Goal: Task Accomplishment & Management: Manage account settings

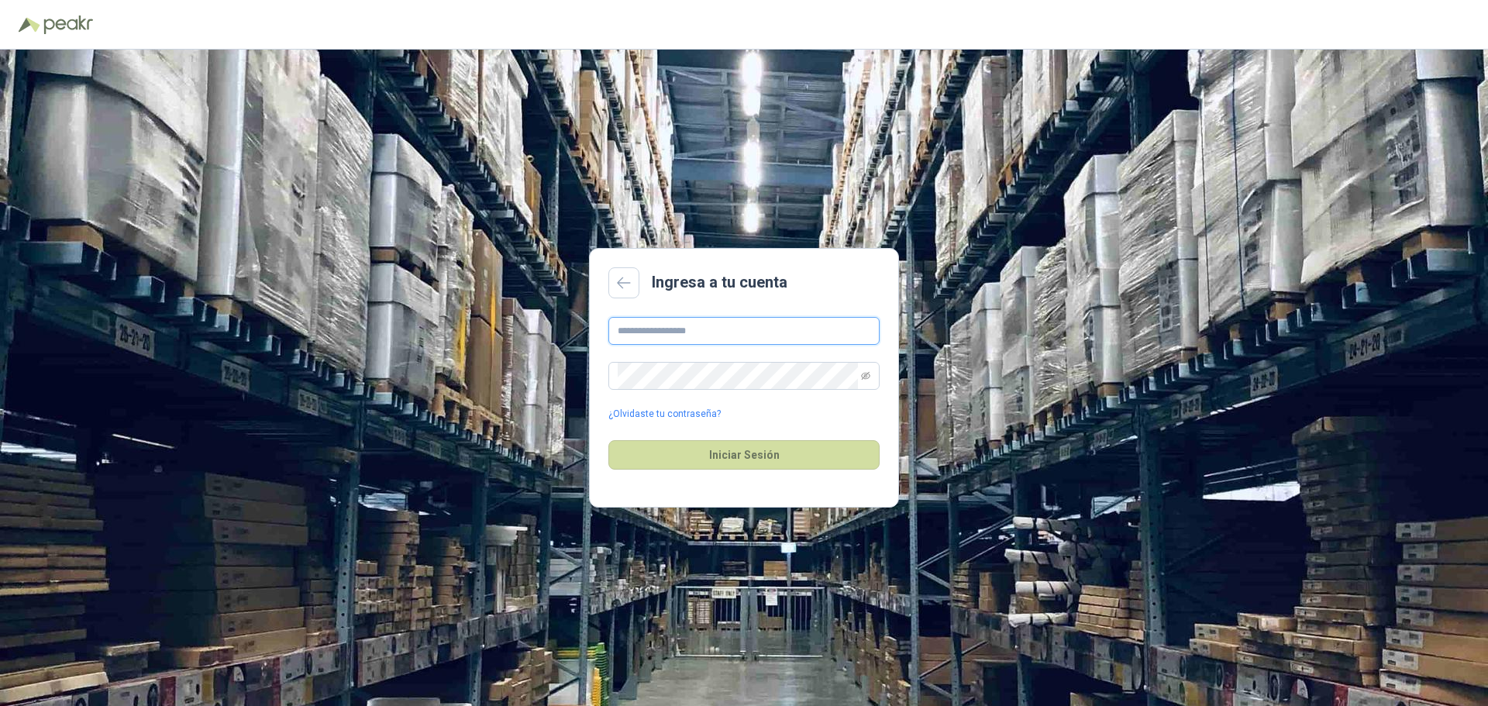
click at [706, 322] on input "text" at bounding box center [743, 331] width 271 height 28
type input "**********"
click at [739, 449] on button "Iniciar Sesión" at bounding box center [743, 454] width 271 height 29
click at [463, 351] on div "**********" at bounding box center [744, 378] width 1488 height 656
click at [608, 440] on button "Iniciar Sesión" at bounding box center [743, 454] width 271 height 29
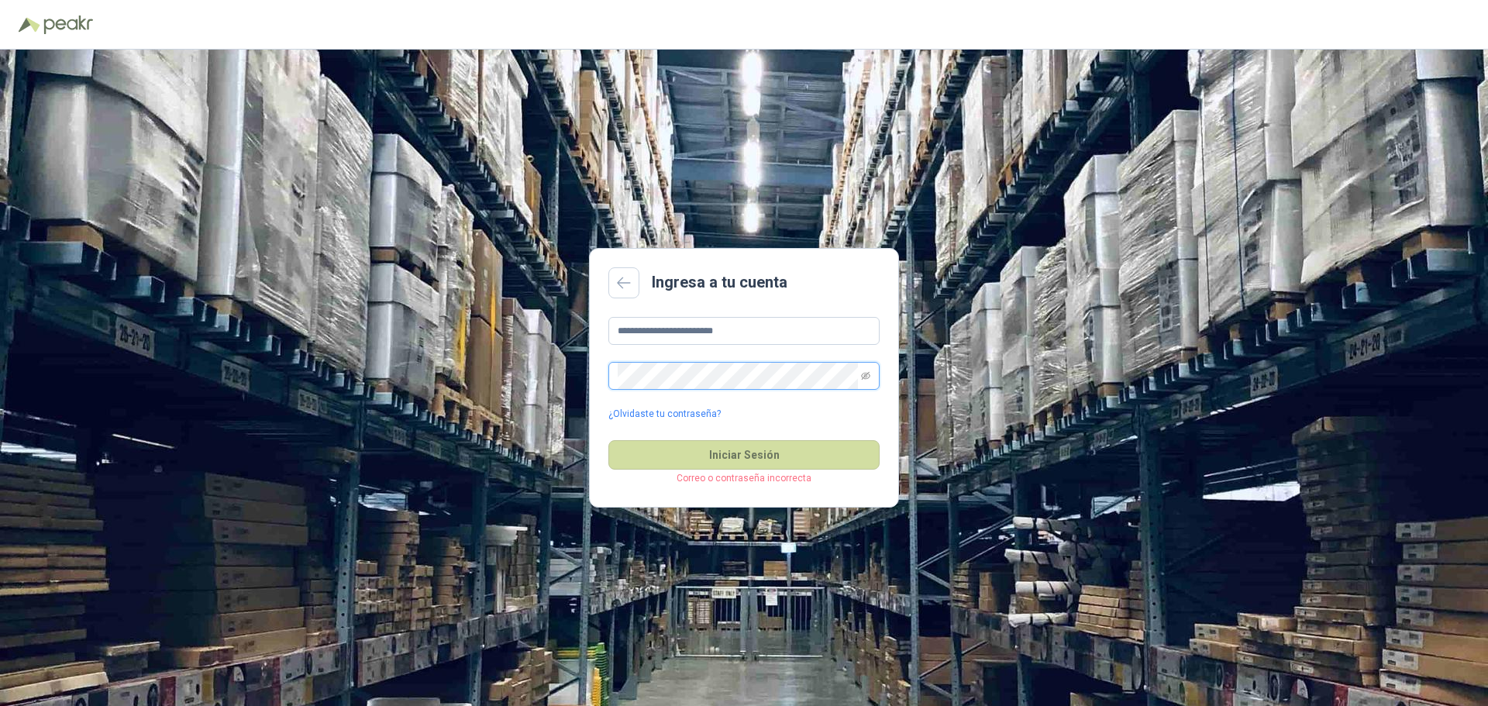
click at [608, 440] on button "Iniciar Sesión" at bounding box center [743, 454] width 271 height 29
click at [638, 413] on link "¿Olvidaste tu contraseña?" at bounding box center [664, 414] width 112 height 15
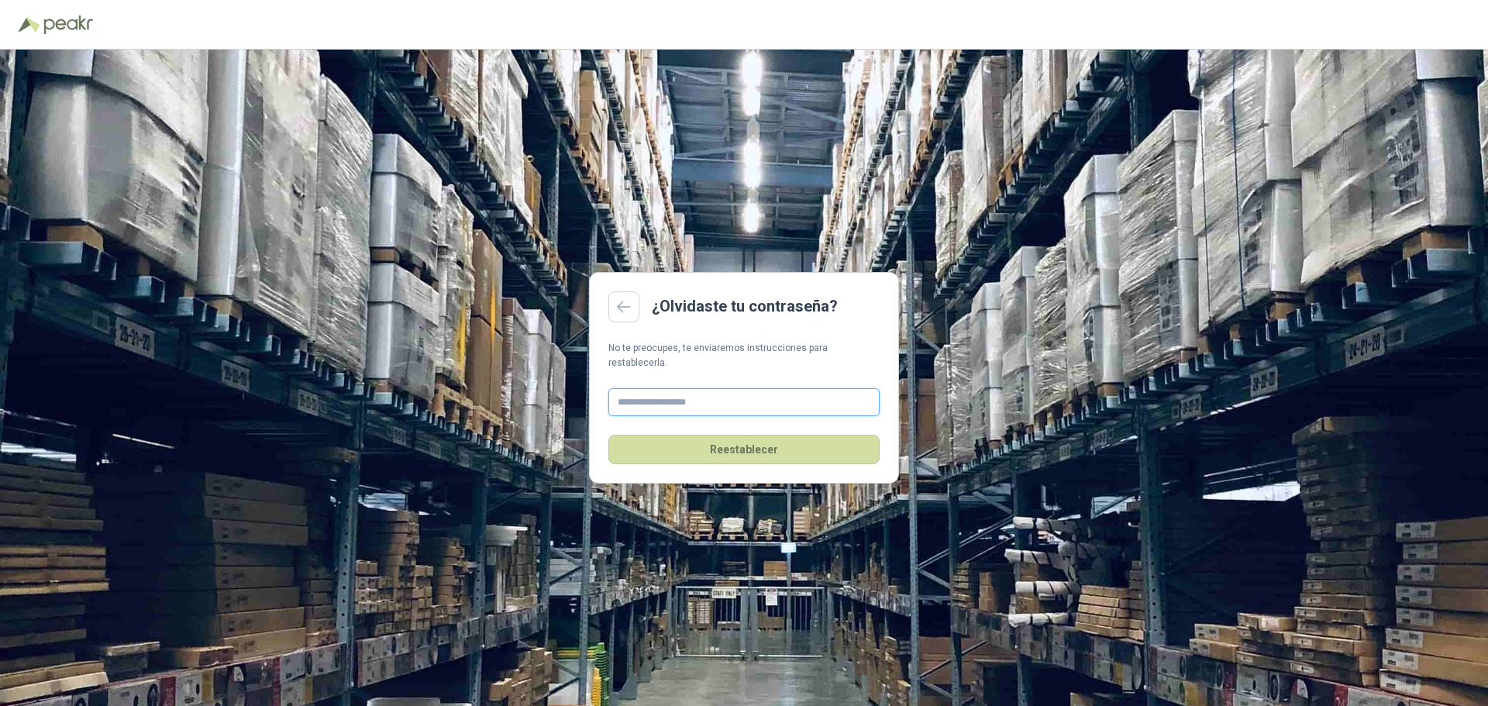
click at [659, 396] on input "text" at bounding box center [743, 402] width 271 height 28
type input "**********"
click at [717, 440] on button "Reestablecer" at bounding box center [743, 449] width 271 height 29
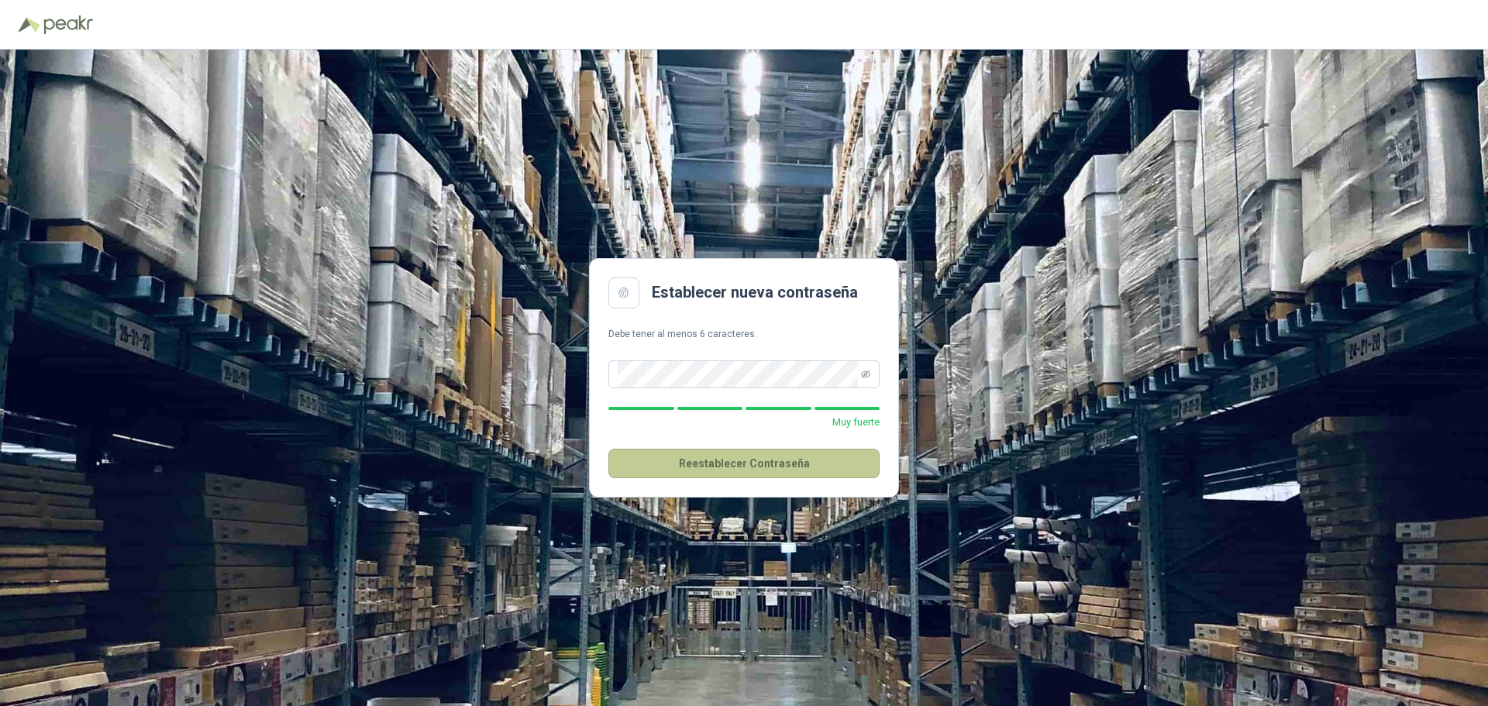
click at [751, 467] on button "Reestablecer Contraseña" at bounding box center [743, 463] width 271 height 29
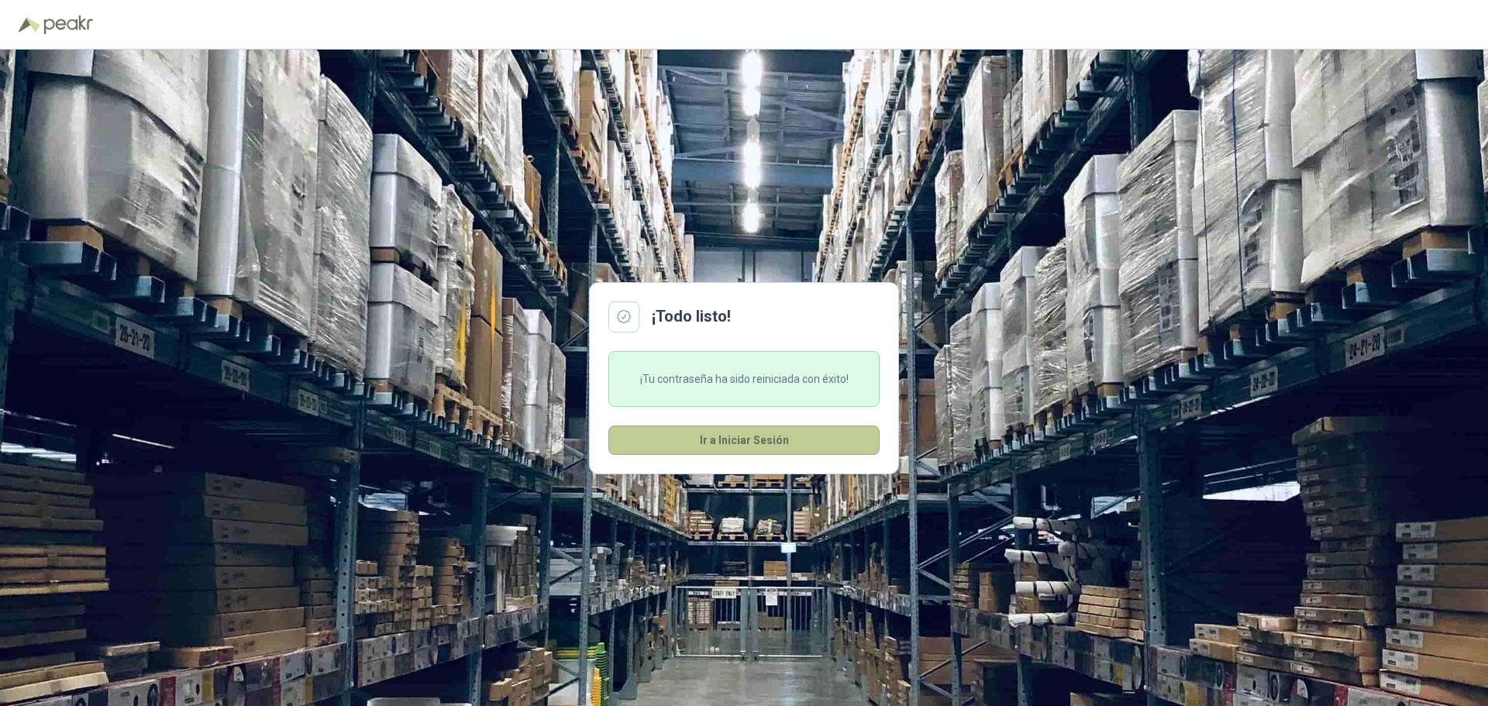
click at [750, 439] on button "Ir a Iniciar Sesión" at bounding box center [743, 439] width 271 height 29
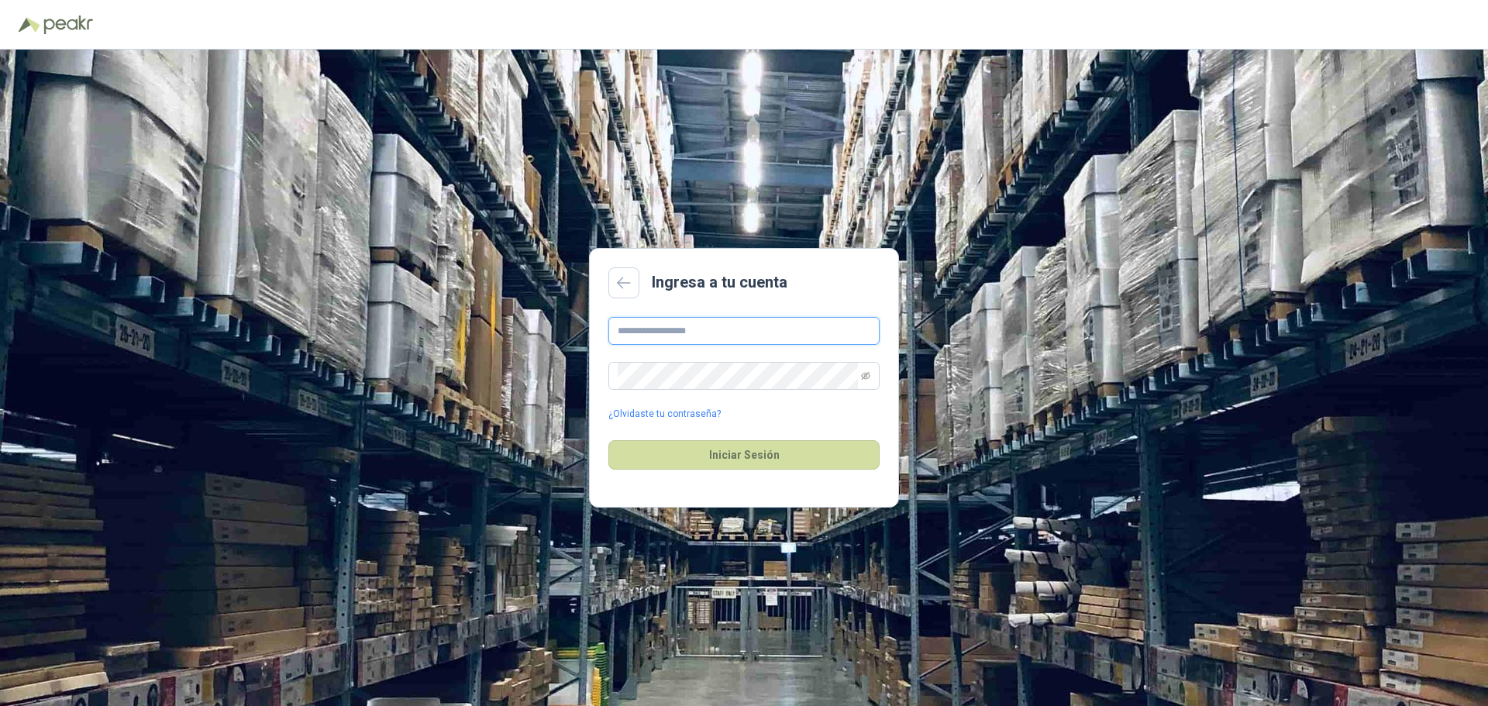
click at [714, 333] on input "text" at bounding box center [743, 331] width 271 height 28
type input "**********"
click at [713, 455] on button "Iniciar Sesión" at bounding box center [743, 454] width 271 height 29
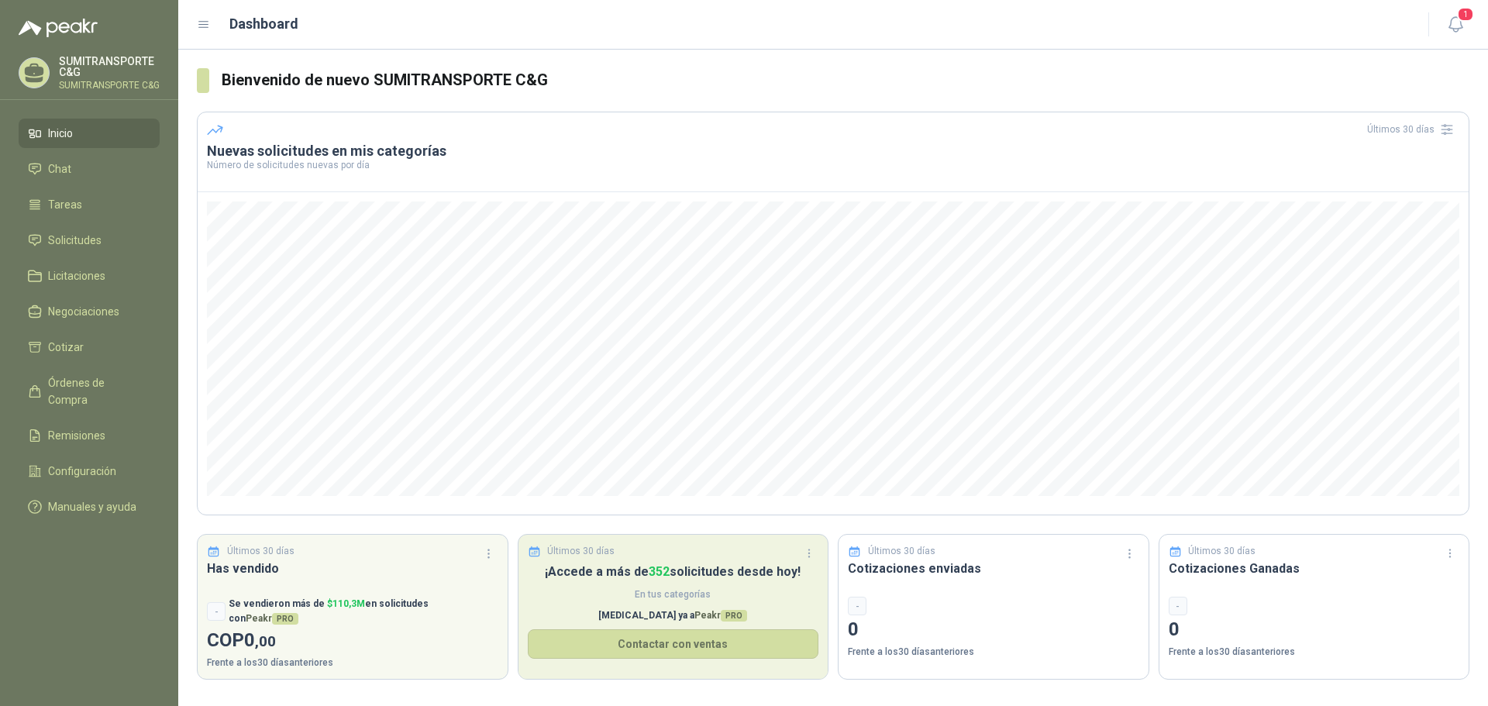
click at [601, 592] on span "En tus categorías" at bounding box center [673, 594] width 291 height 15
click at [635, 615] on p "[MEDICAL_DATA] ya a Peakr PRO" at bounding box center [673, 615] width 291 height 15
click at [649, 636] on button "Contactar con ventas" at bounding box center [673, 643] width 291 height 29
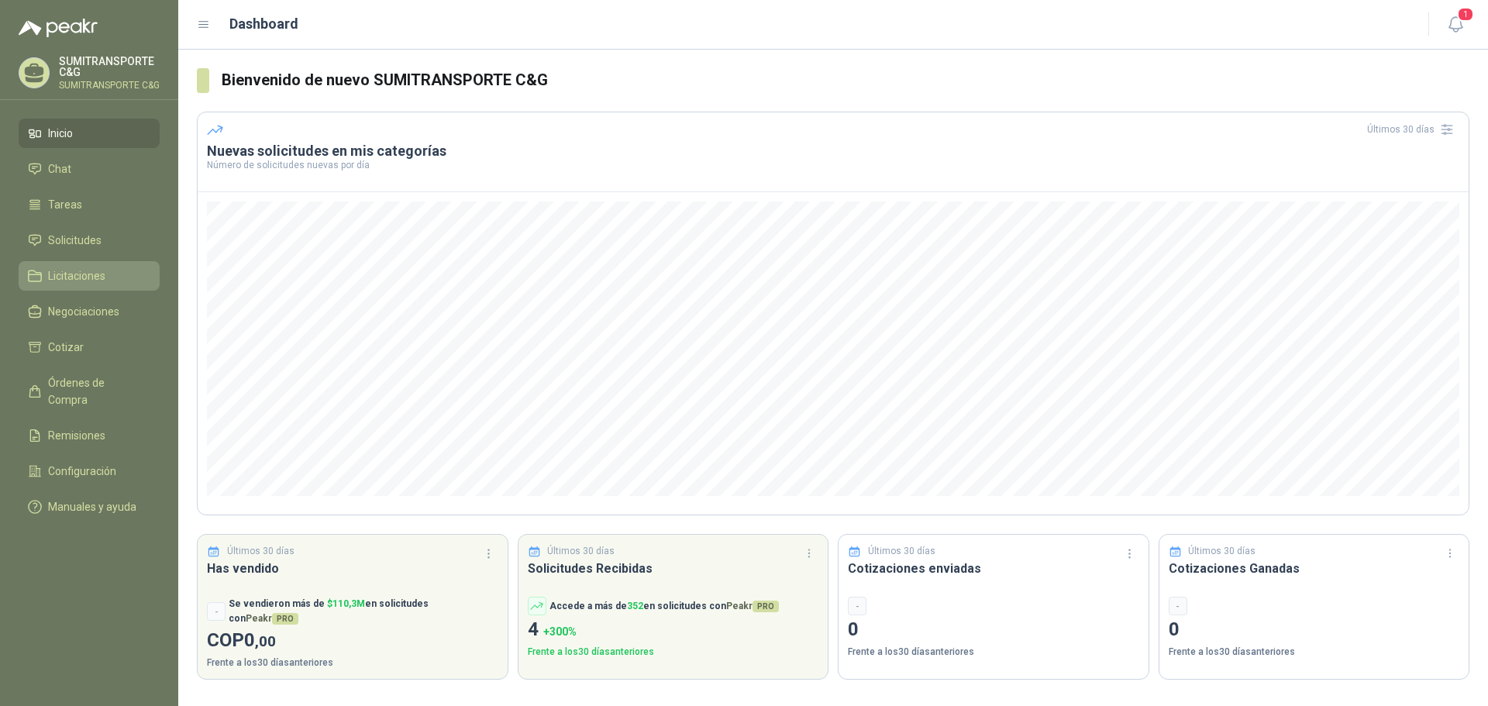
click at [85, 272] on span "Licitaciones" at bounding box center [76, 275] width 57 height 17
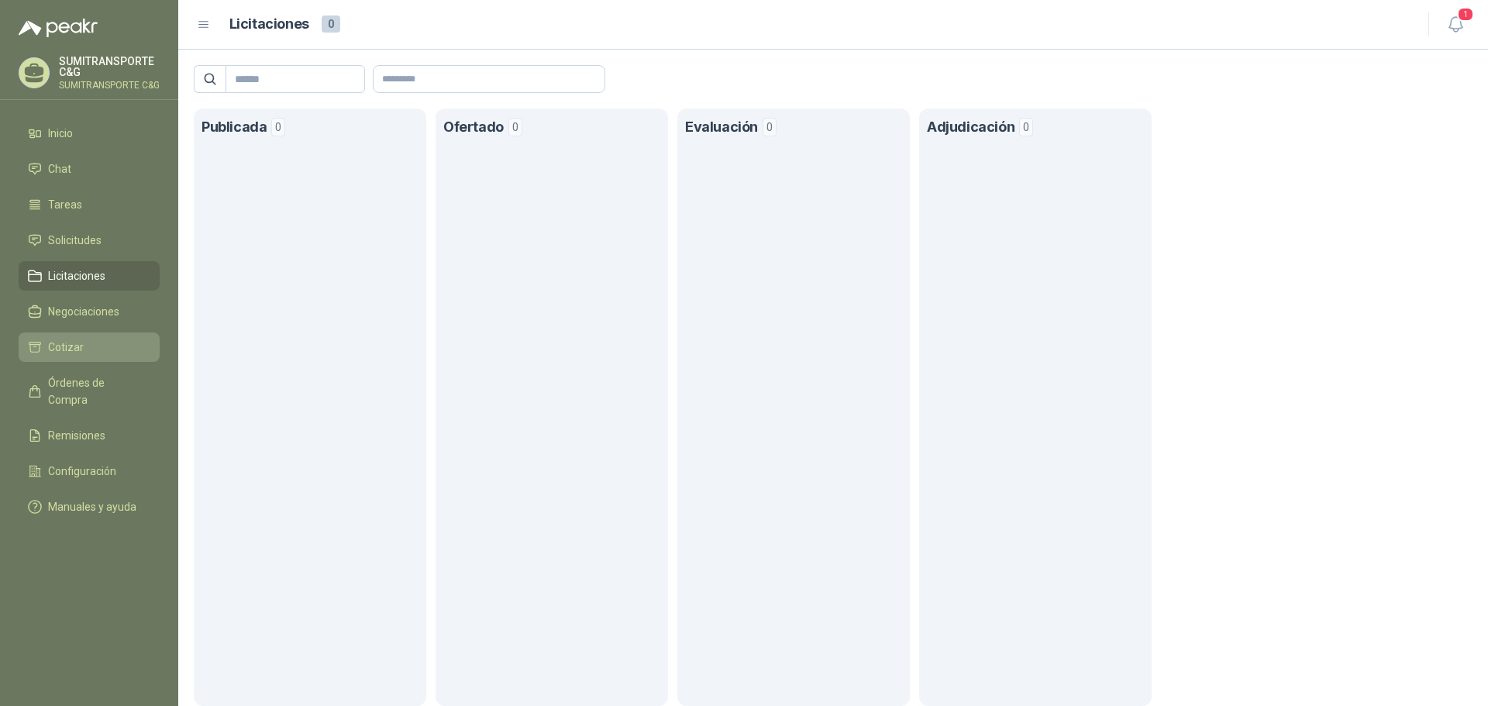
click at [77, 346] on span "Cotizar" at bounding box center [66, 347] width 36 height 17
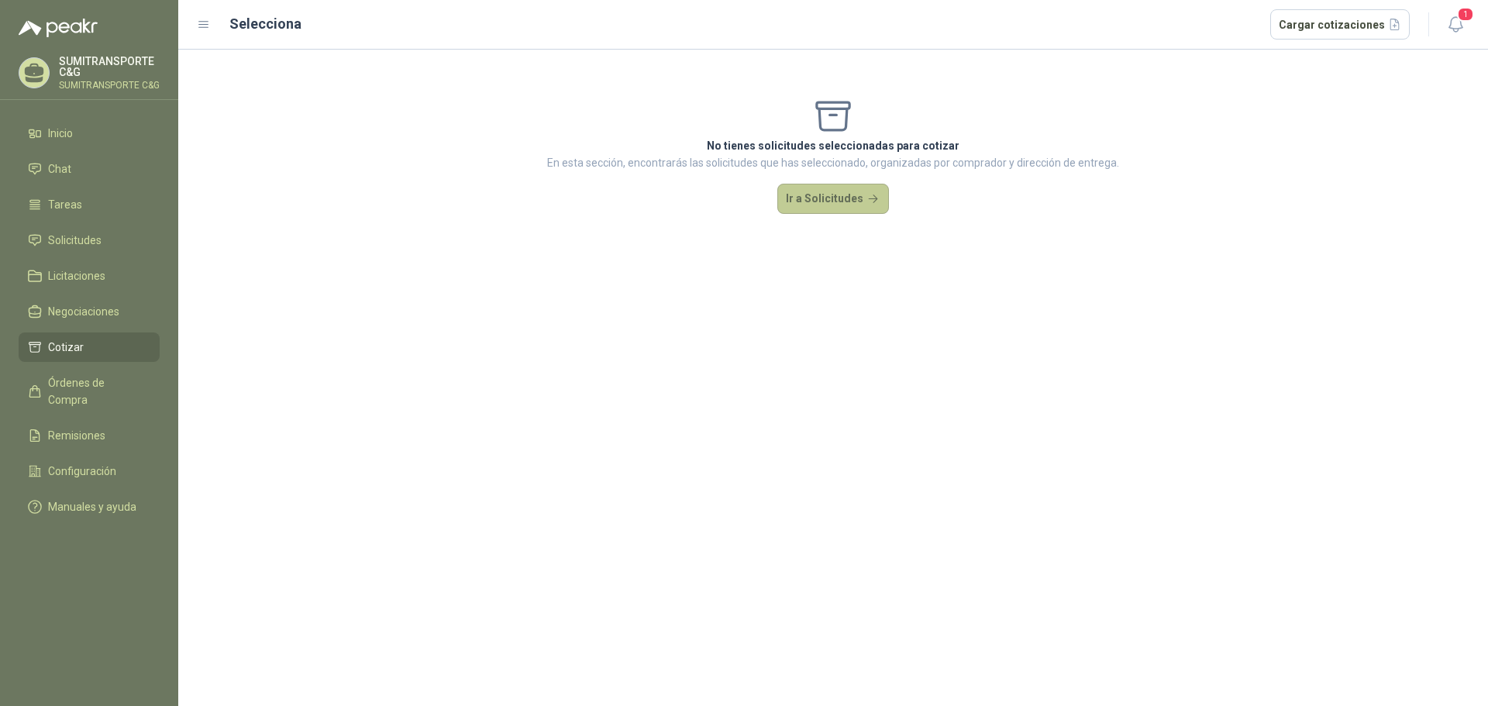
click at [856, 199] on button "Ir a Solicitudes" at bounding box center [833, 199] width 112 height 31
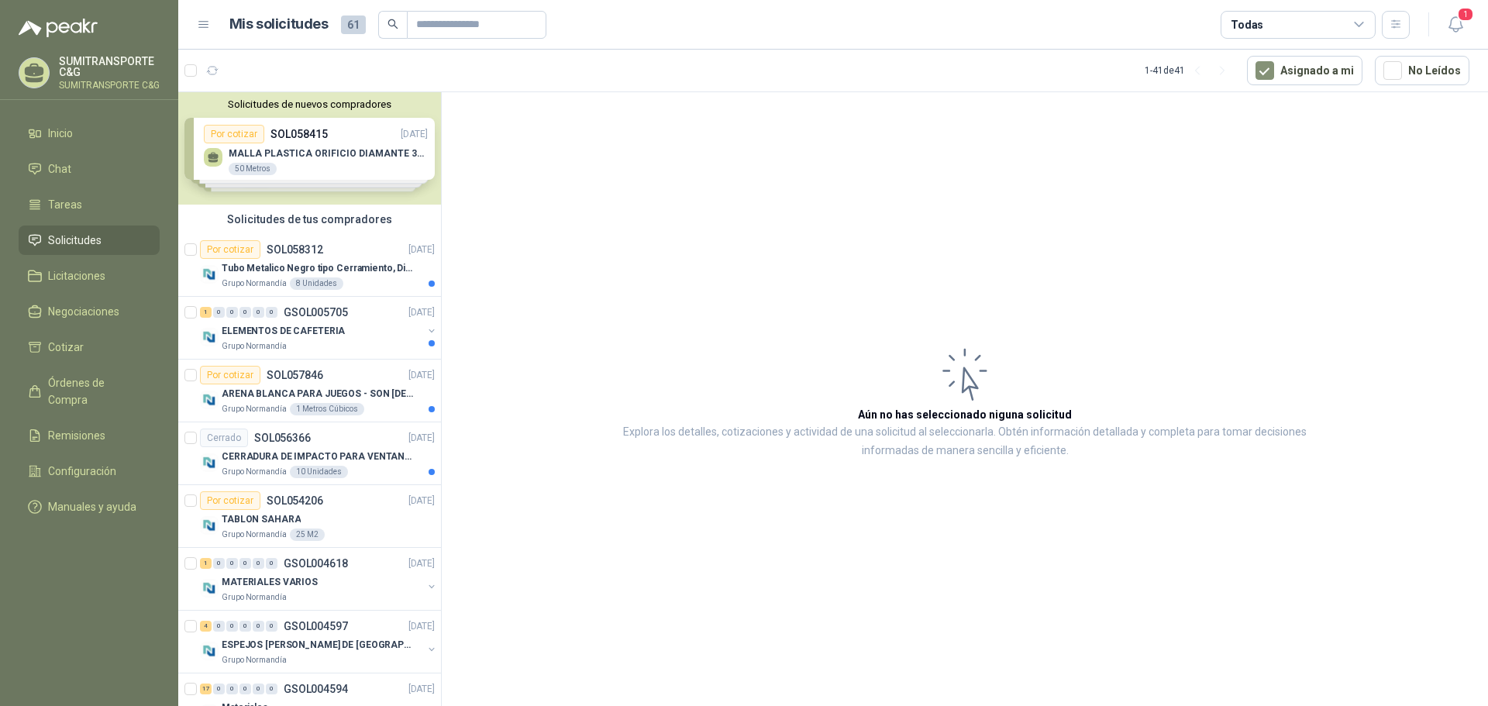
click at [351, 164] on div "Solicitudes de nuevos compradores Por cotizar SOL058415 [DATE] MALLA PLASTICA O…" at bounding box center [309, 148] width 263 height 112
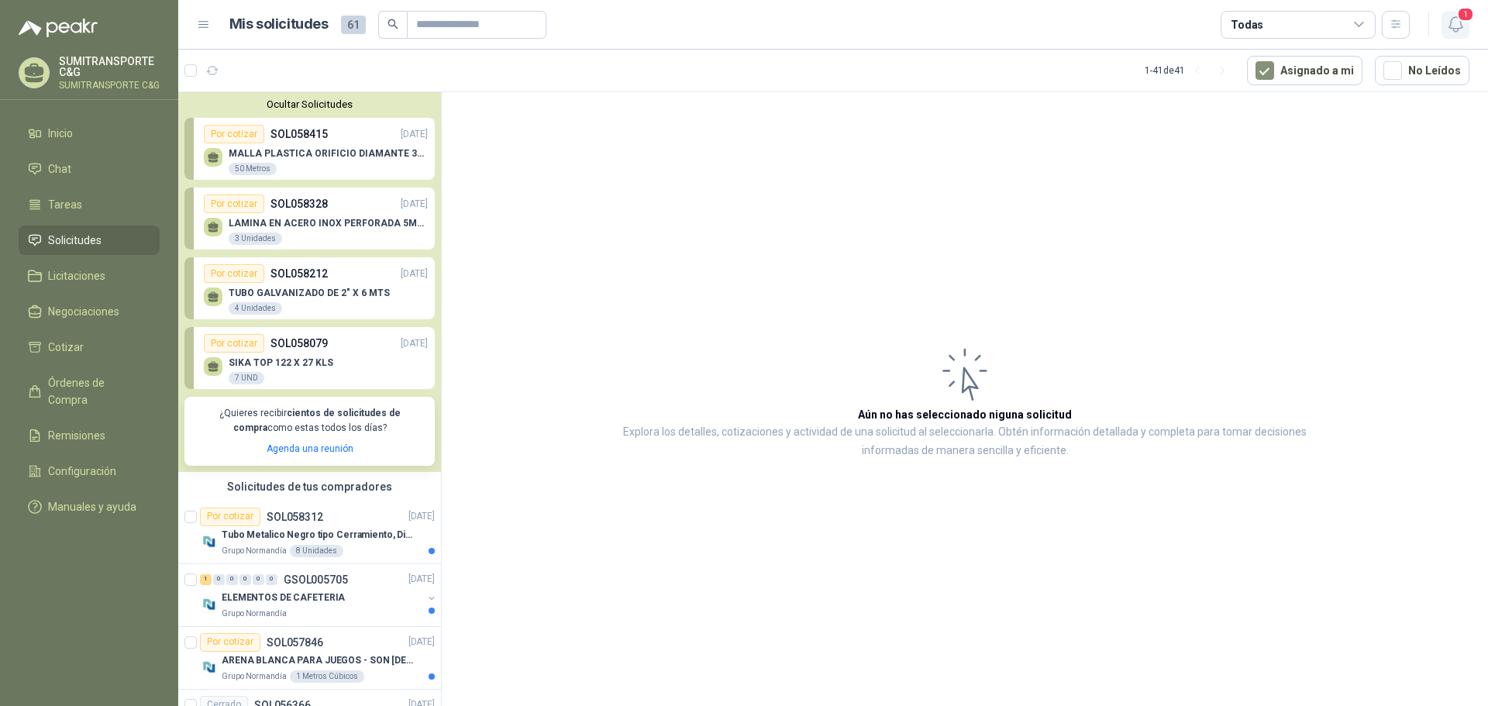
click at [1463, 25] on icon "button" at bounding box center [1455, 24] width 19 height 19
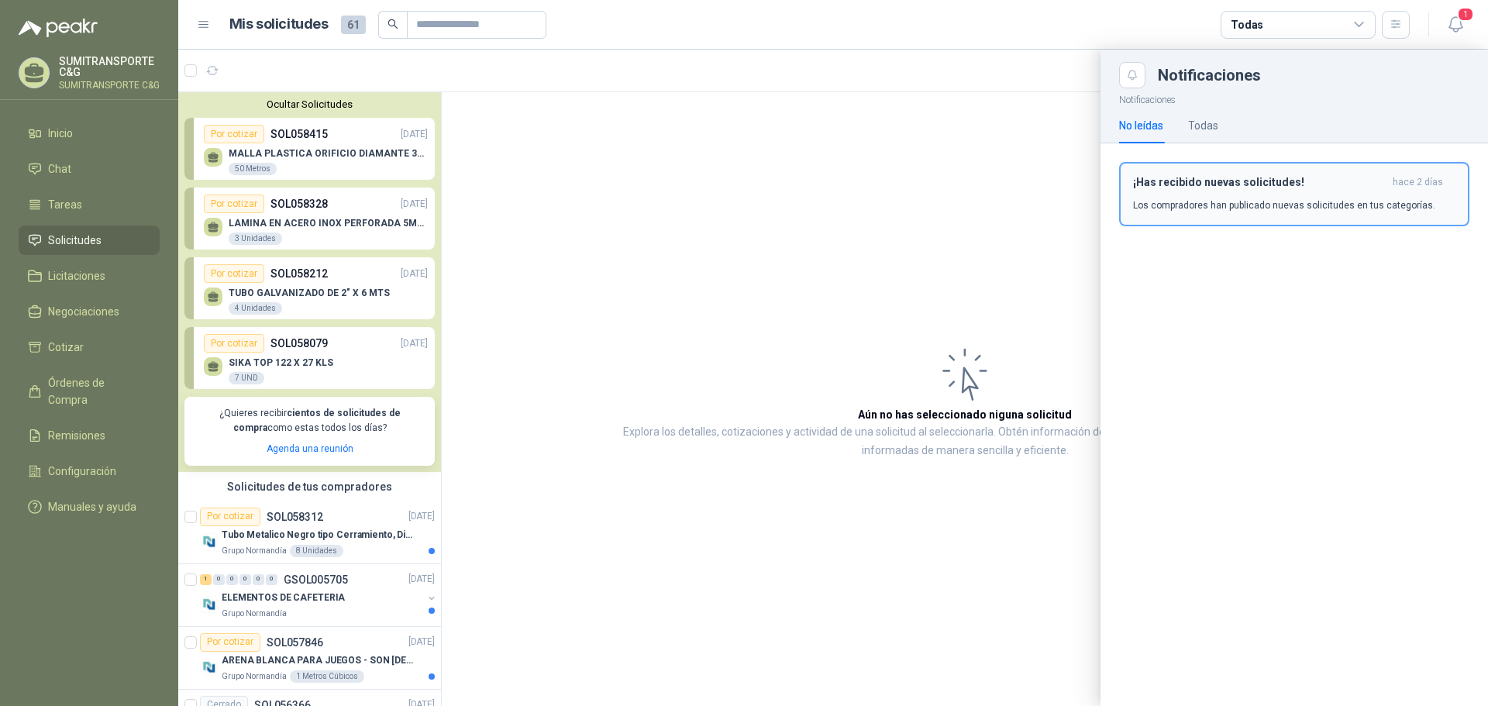
click at [1230, 208] on p "Los compradores han publicado nuevas solicitudes en tus categorías." at bounding box center [1284, 205] width 302 height 14
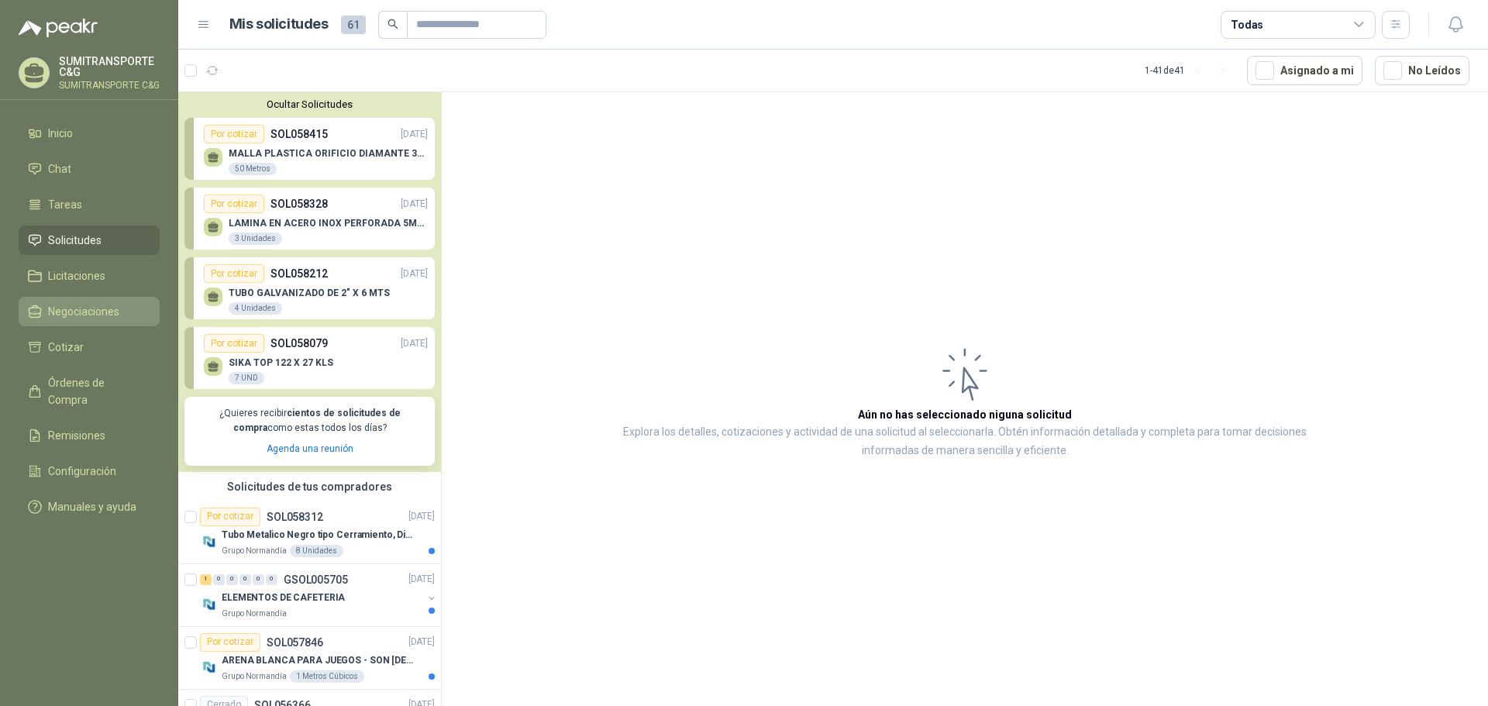
click at [73, 317] on span "Negociaciones" at bounding box center [83, 311] width 71 height 17
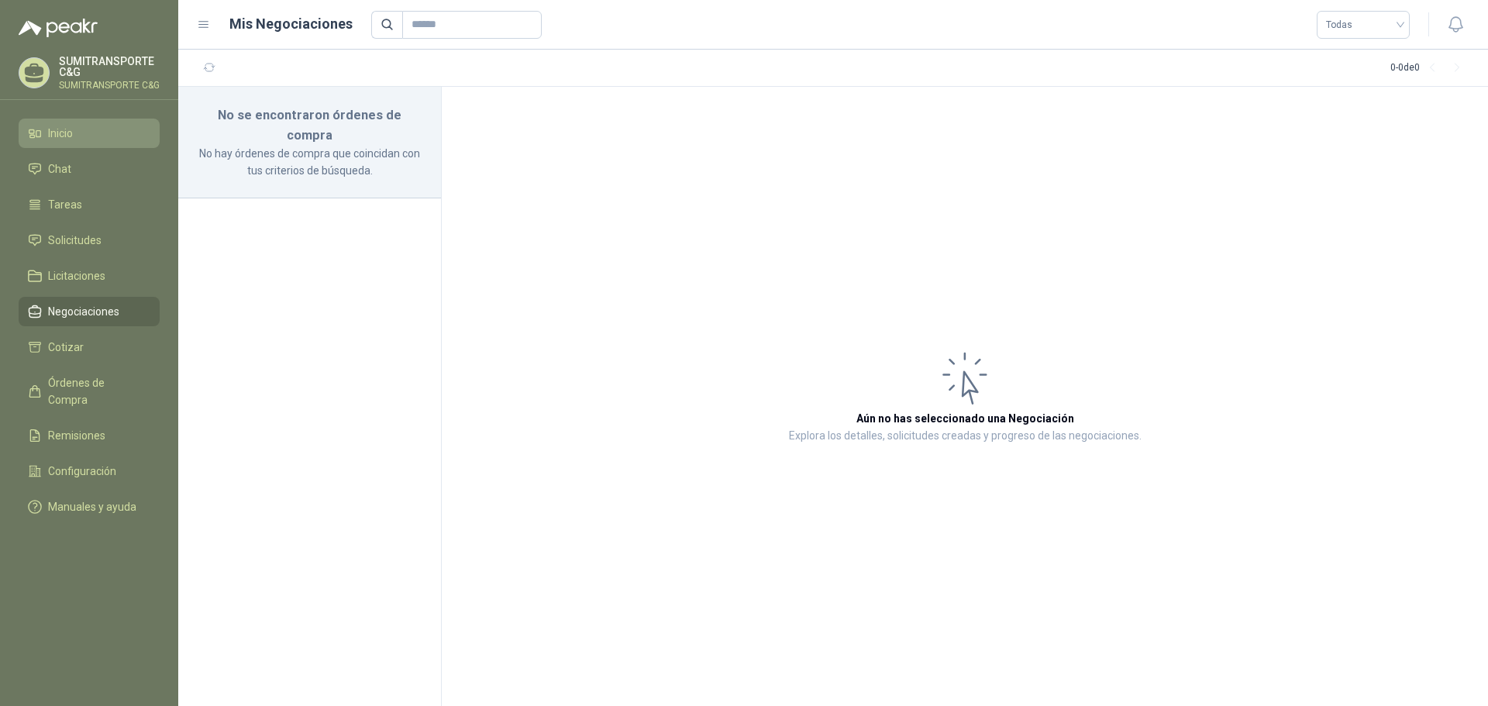
click at [96, 131] on li "Inicio" at bounding box center [89, 133] width 122 height 17
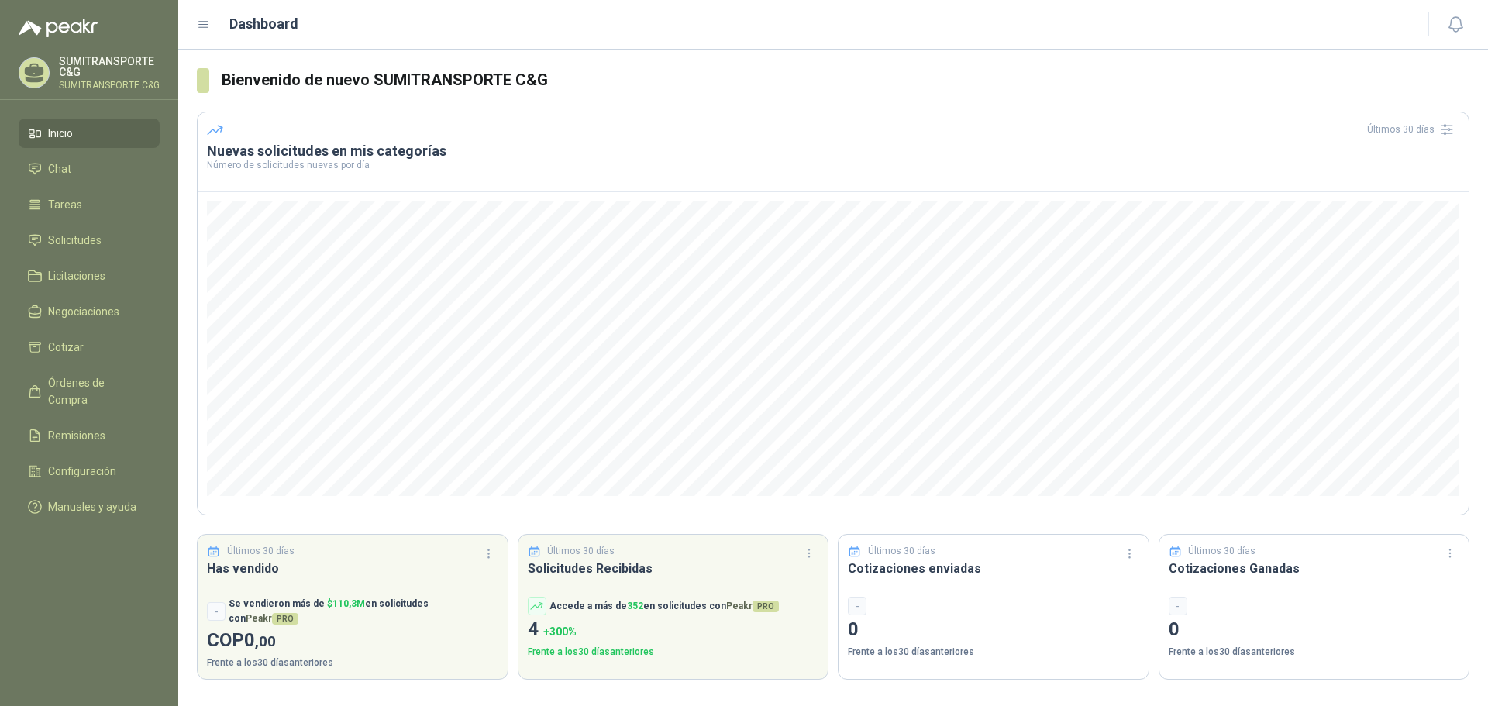
click at [95, 74] on p "SUMITRANSPORTE C&G" at bounding box center [109, 67] width 101 height 22
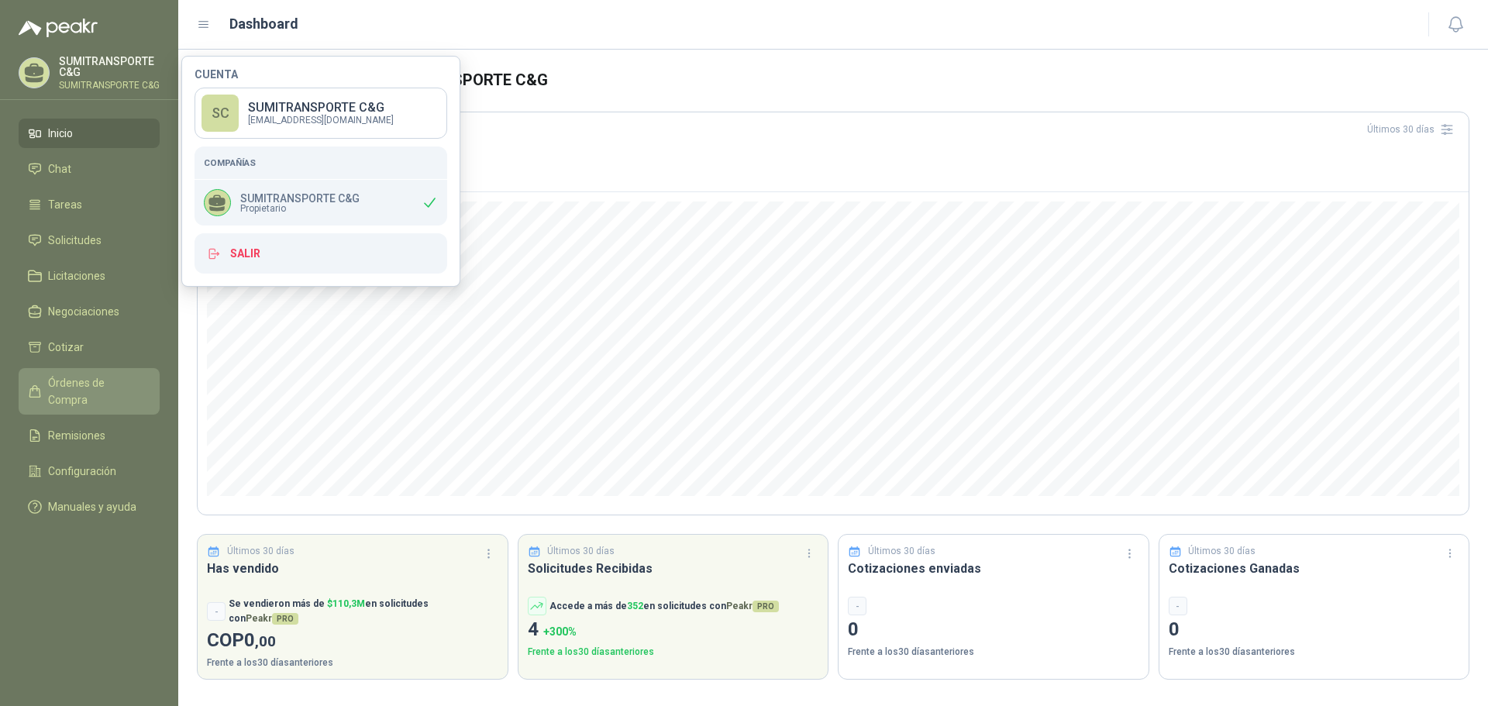
click at [84, 381] on span "Órdenes de Compra" at bounding box center [96, 391] width 97 height 34
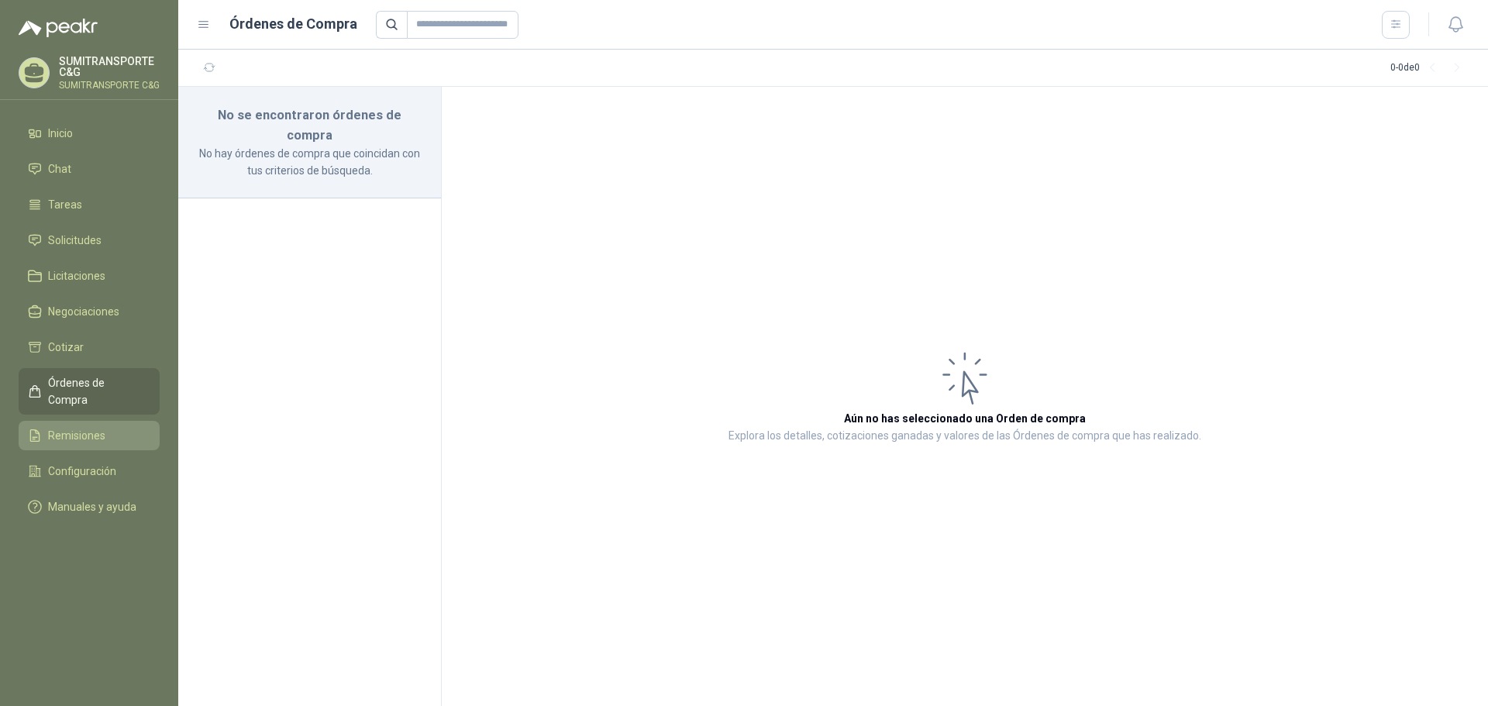
click at [62, 427] on span "Remisiones" at bounding box center [76, 435] width 57 height 17
